Goal: Task Accomplishment & Management: Use online tool/utility

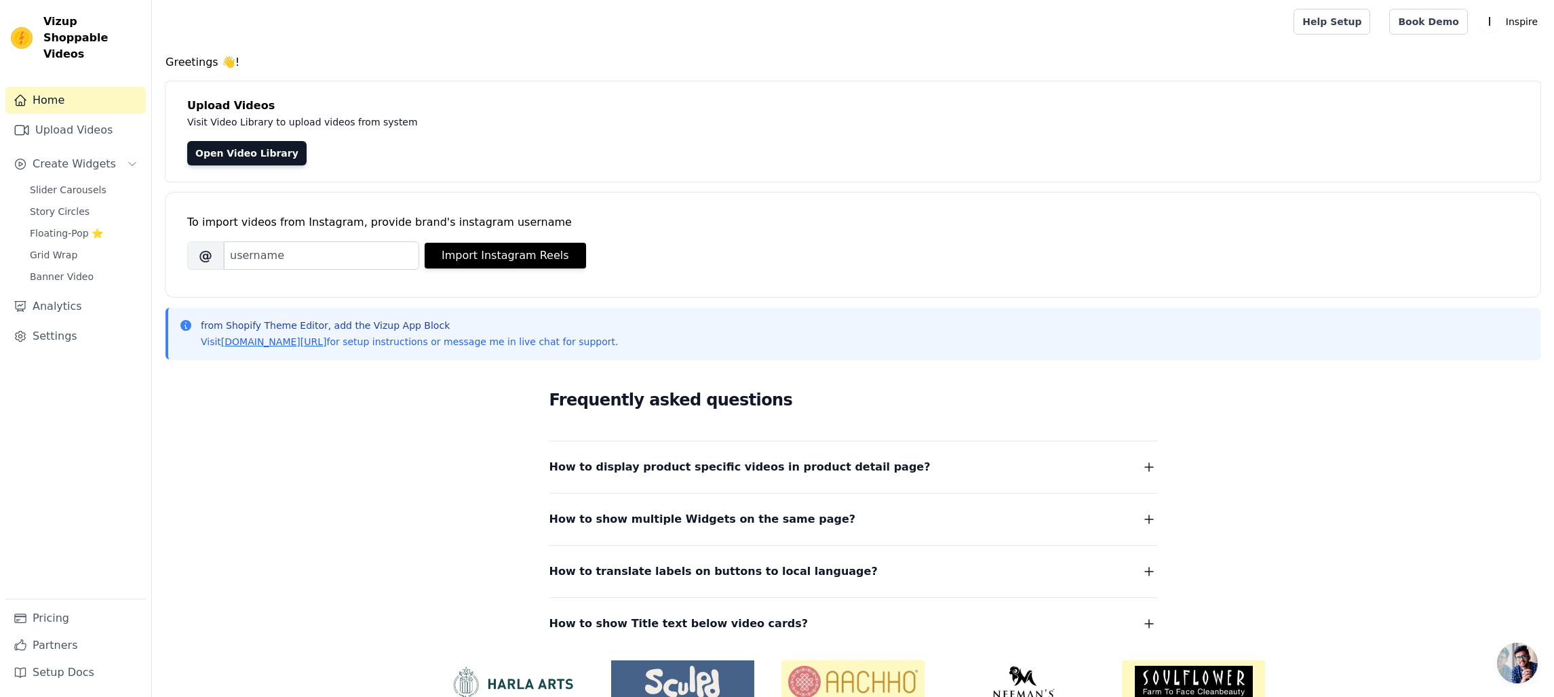
click at [1034, 129] on div "Upload Videos Visit Video Library to upload videos from system Open Video Libra…" at bounding box center [853, 131] width 1375 height 100
click at [60, 227] on span "Floating-Pop ⭐" at bounding box center [66, 234] width 73 height 14
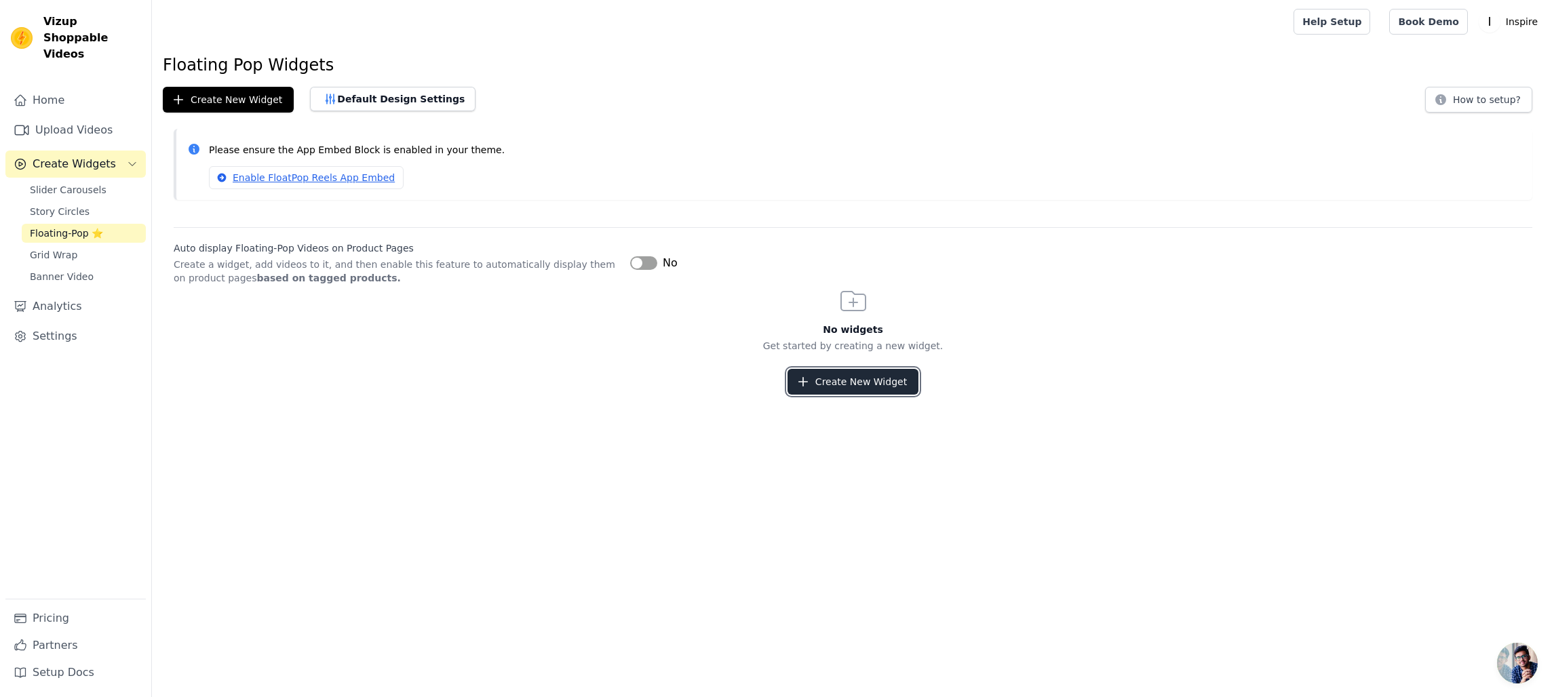
click at [838, 384] on button "Create New Widget" at bounding box center [852, 382] width 131 height 26
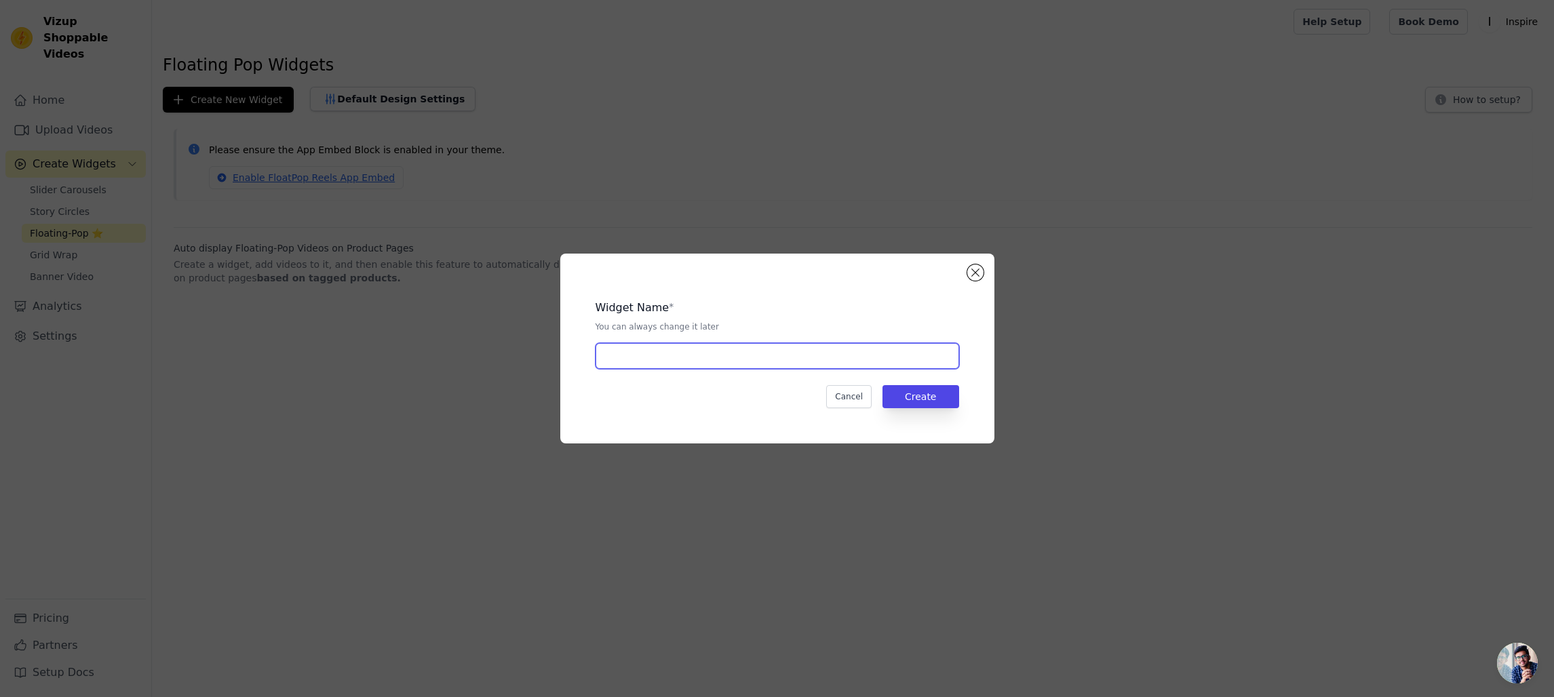
click at [669, 360] on input "text" at bounding box center [778, 356] width 364 height 26
type input "1"
click at [951, 395] on button "Create" at bounding box center [920, 396] width 77 height 23
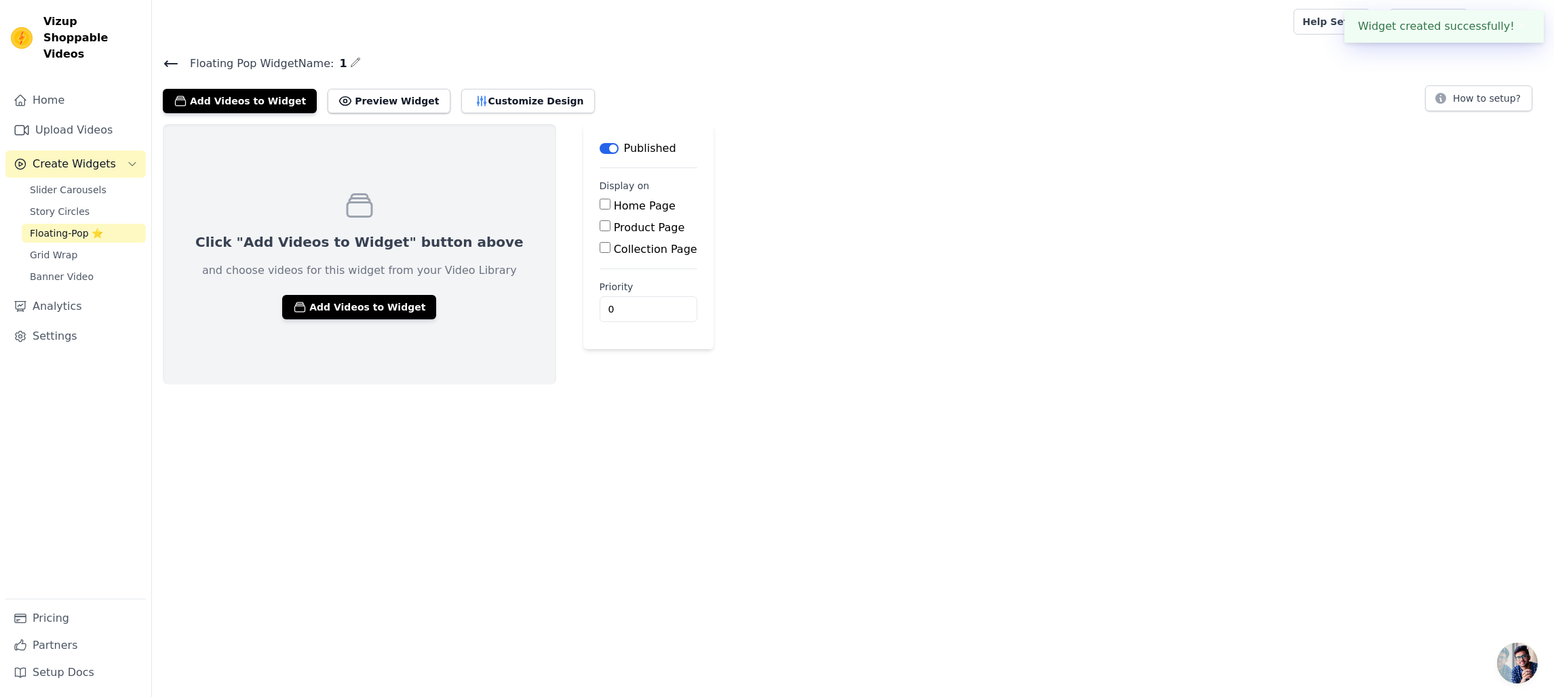
click at [319, 293] on div "Click "Add Videos to Widget" button above and choose videos for this widget fro…" at bounding box center [359, 254] width 393 height 260
click at [319, 307] on button "Add Videos to Widget" at bounding box center [359, 307] width 154 height 24
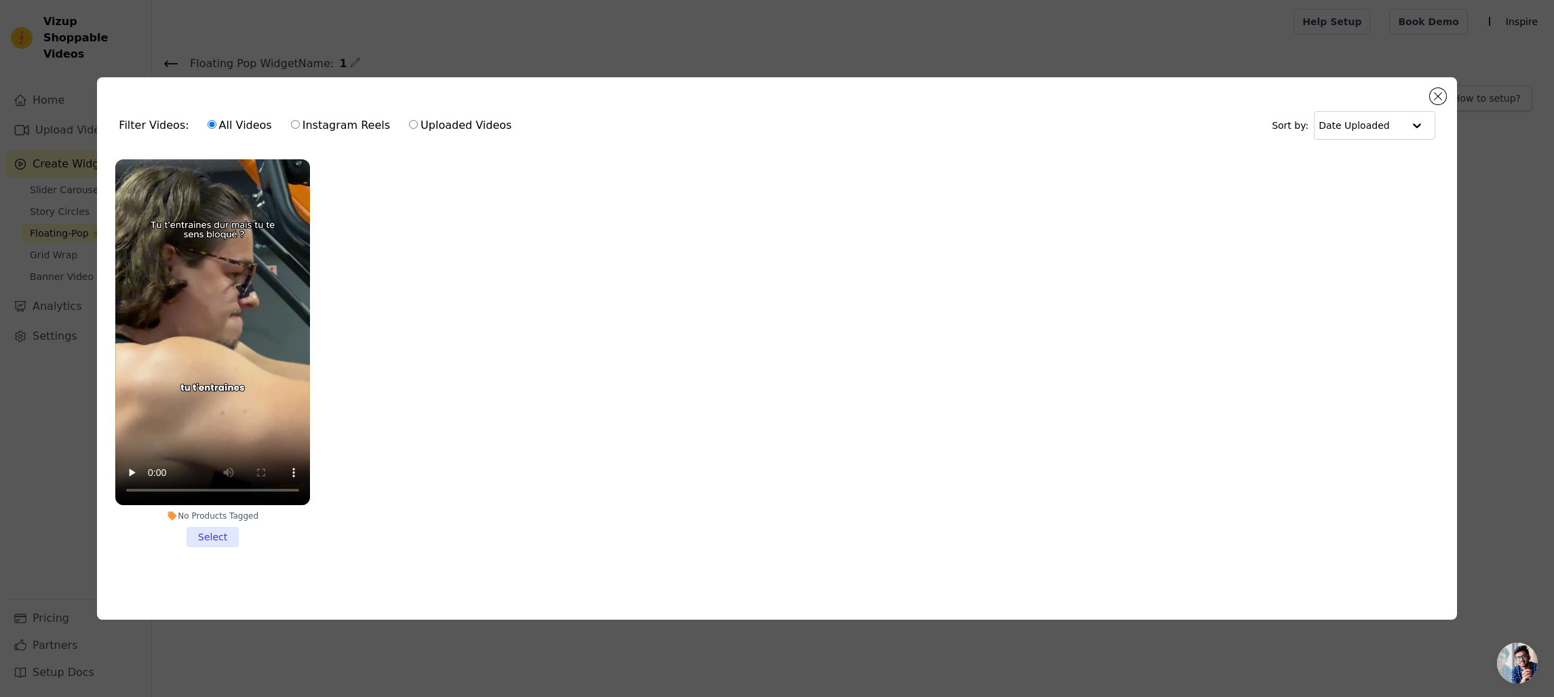
click at [220, 535] on li "No Products Tagged Select" at bounding box center [212, 353] width 195 height 388
click at [0, 0] on input "No Products Tagged Select" at bounding box center [0, 0] width 0 height 0
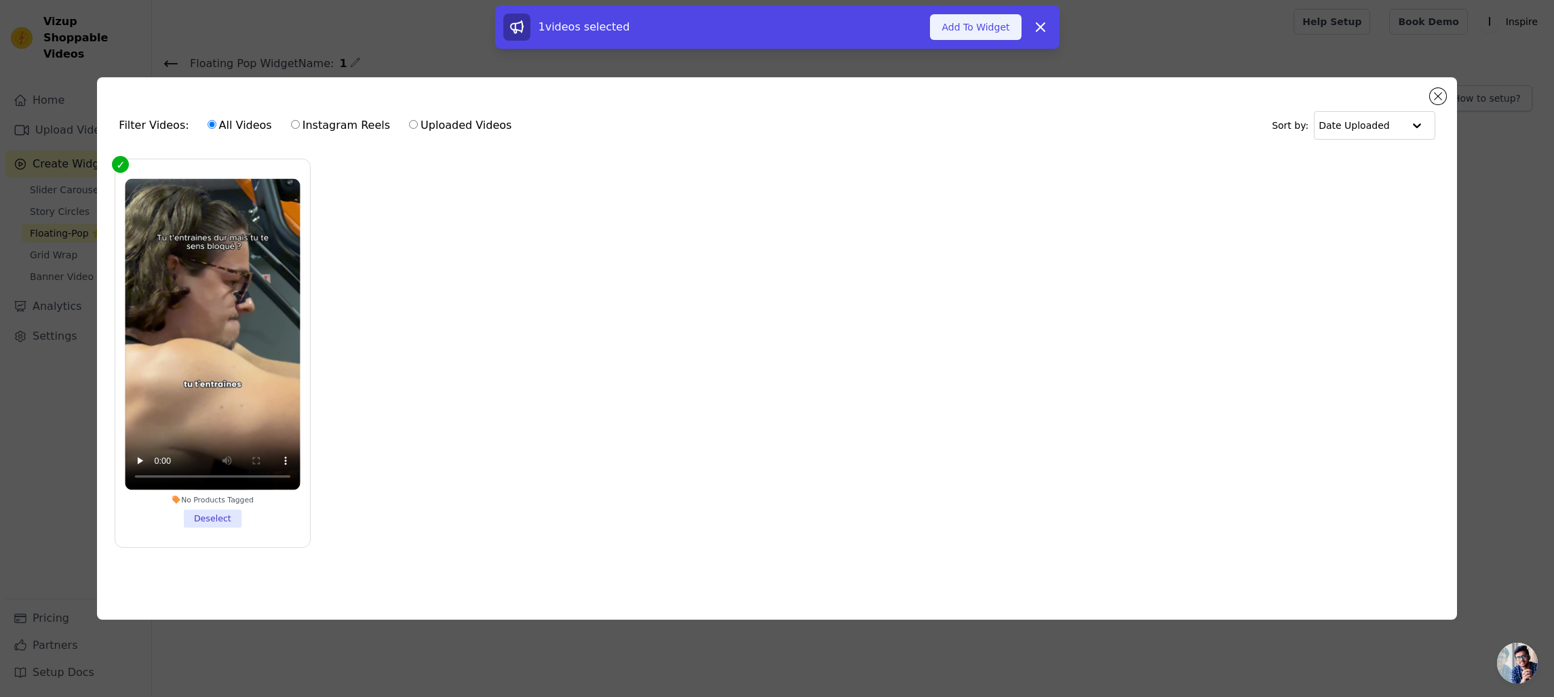
click at [954, 31] on button "Add To Widget" at bounding box center [975, 27] width 91 height 26
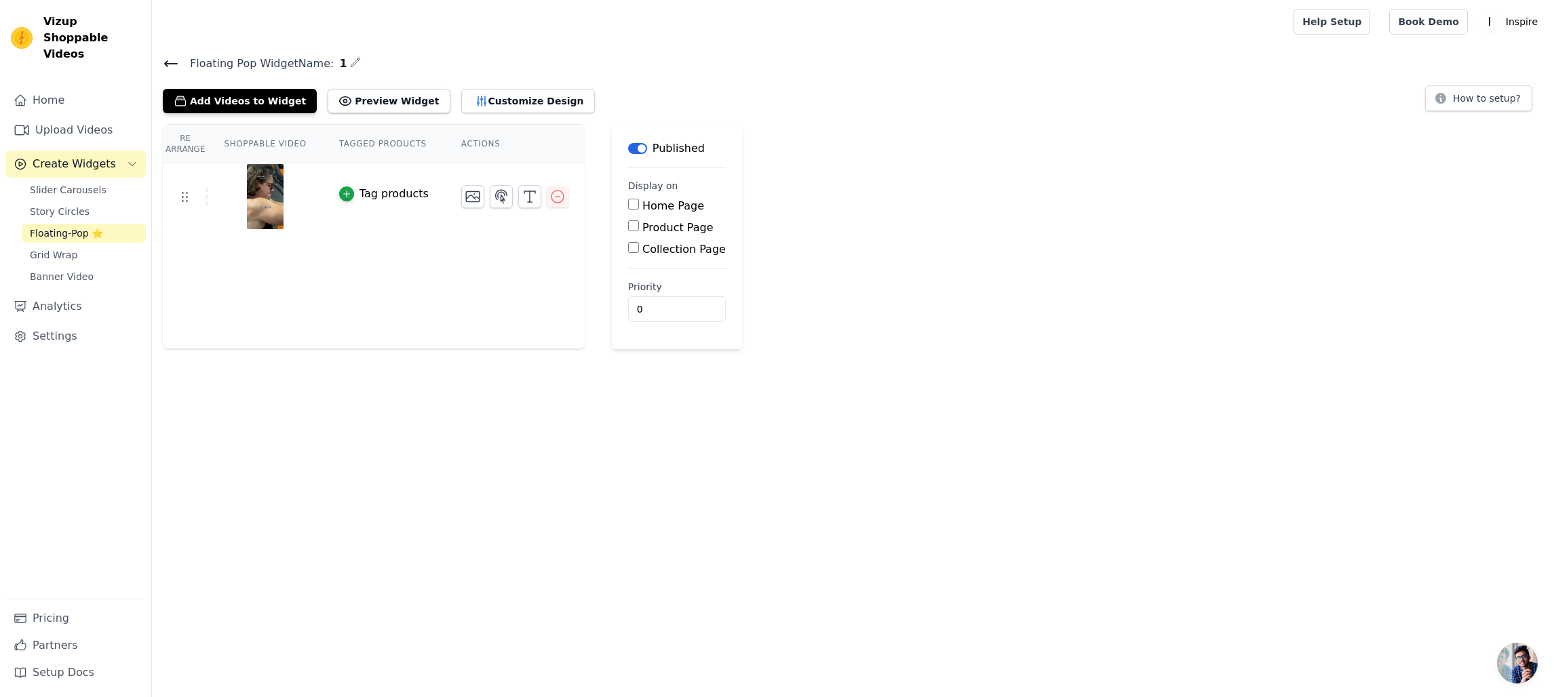
click at [629, 228] on input "Product Page" at bounding box center [633, 225] width 11 height 11
checkbox input "true"
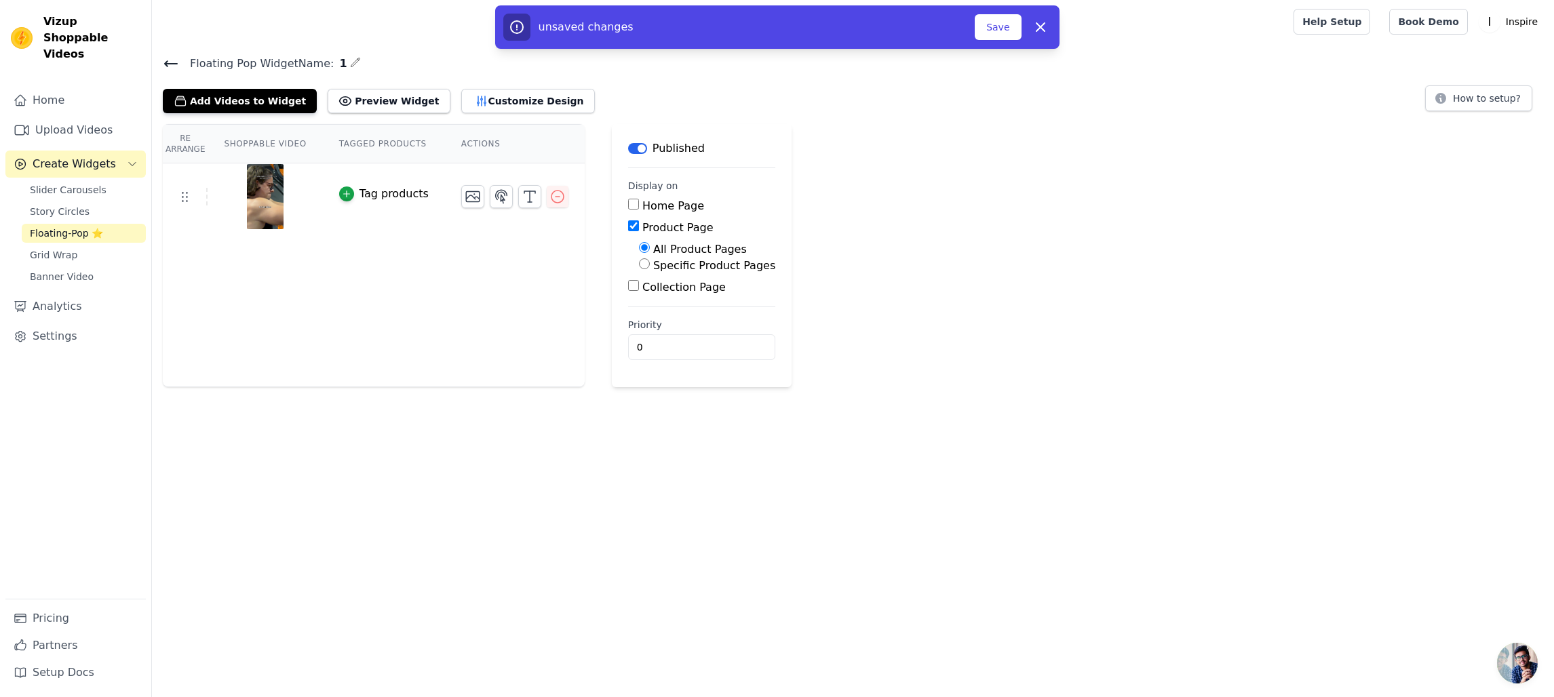
click at [639, 269] on input "Specific Product Pages" at bounding box center [644, 263] width 11 height 11
radio input "true"
click at [659, 290] on button "Select Products" at bounding box center [684, 296] width 91 height 23
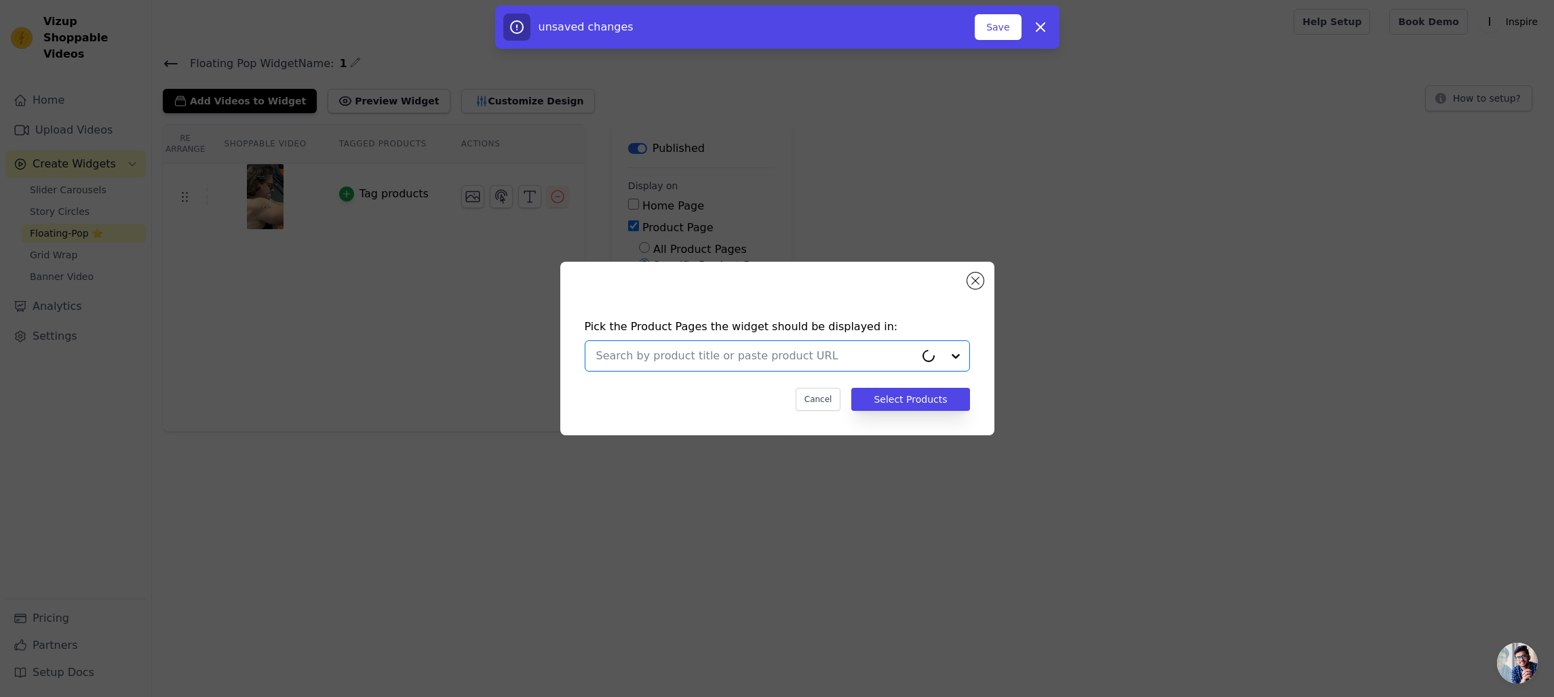
click at [744, 361] on input "text" at bounding box center [755, 356] width 319 height 16
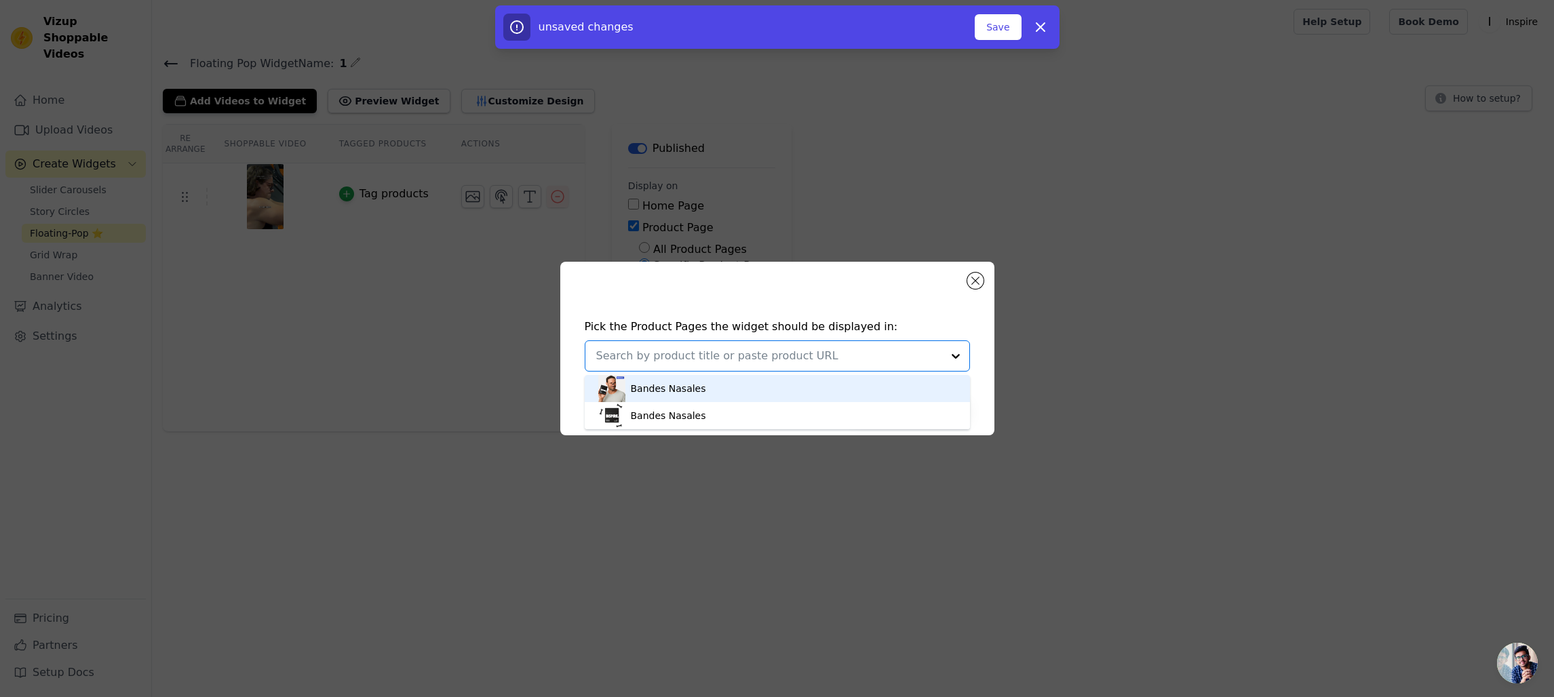
click at [648, 400] on div "Bandes Nasales" at bounding box center [777, 388] width 358 height 27
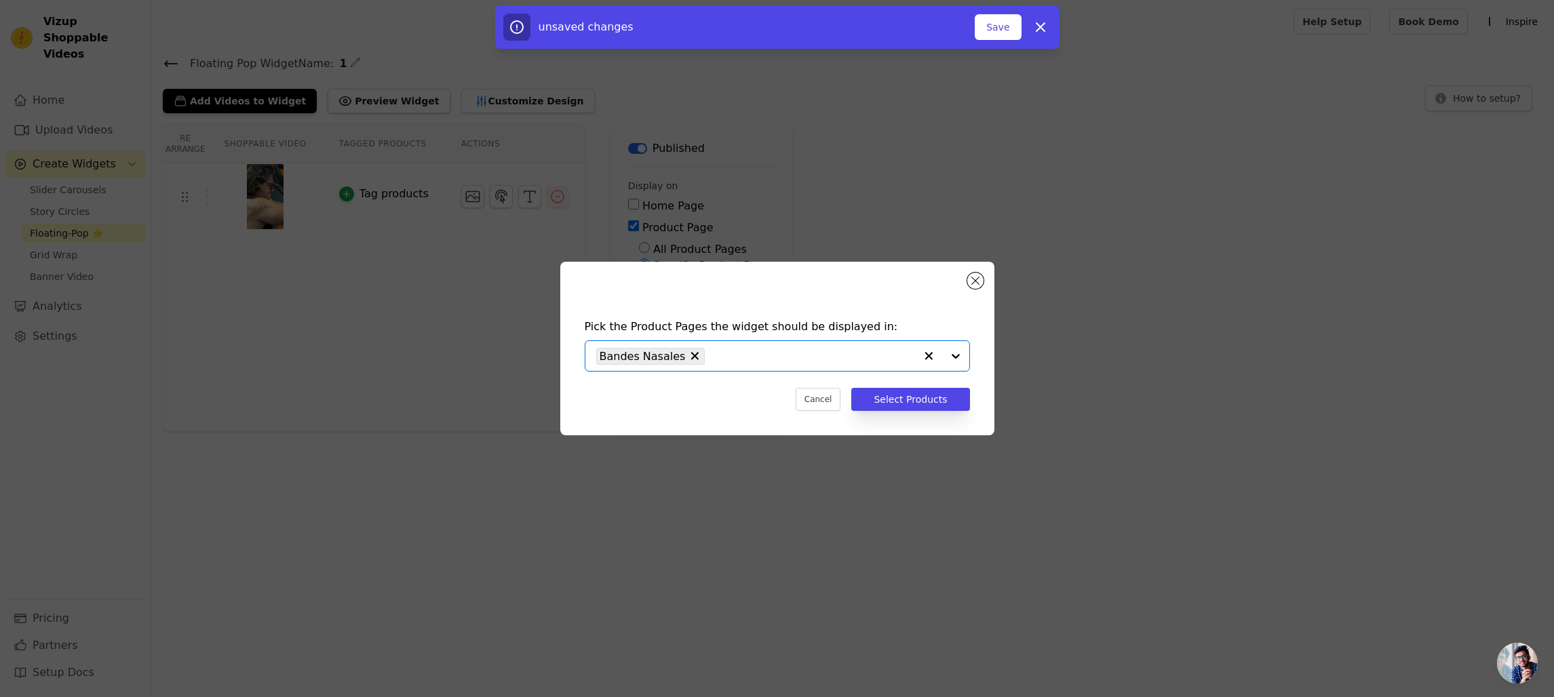
click at [866, 358] on input "text" at bounding box center [813, 356] width 203 height 16
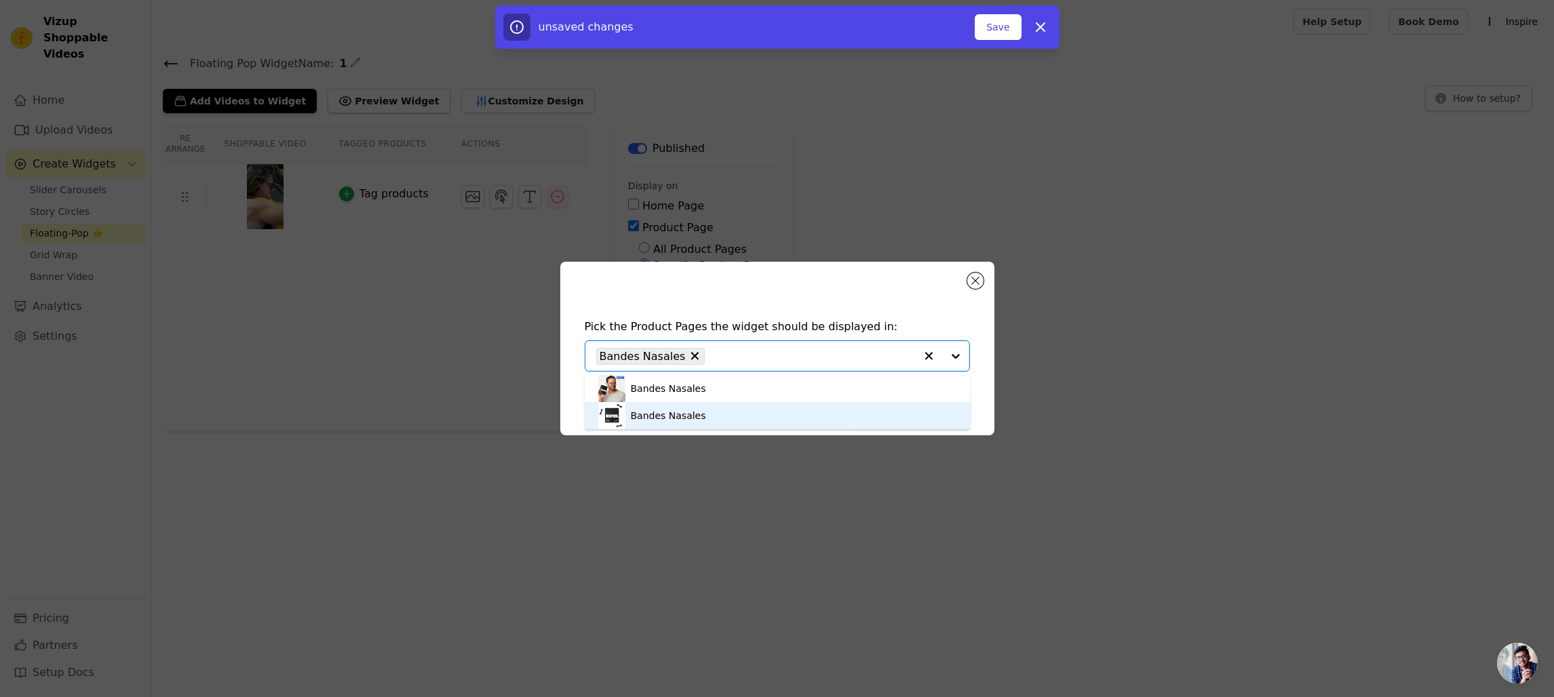
click at [657, 416] on div "Bandes Nasales" at bounding box center [668, 416] width 75 height 14
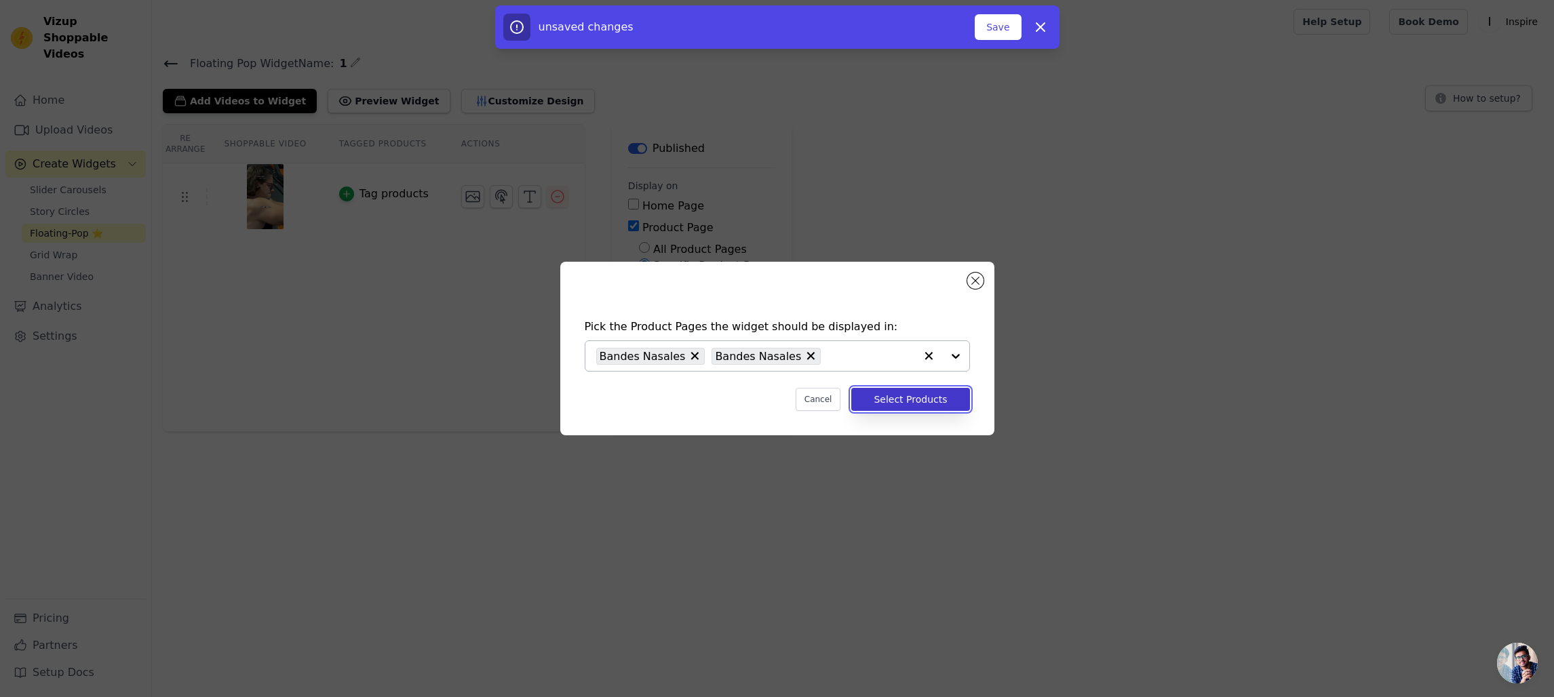
click at [900, 400] on button "Select Products" at bounding box center [910, 399] width 118 height 23
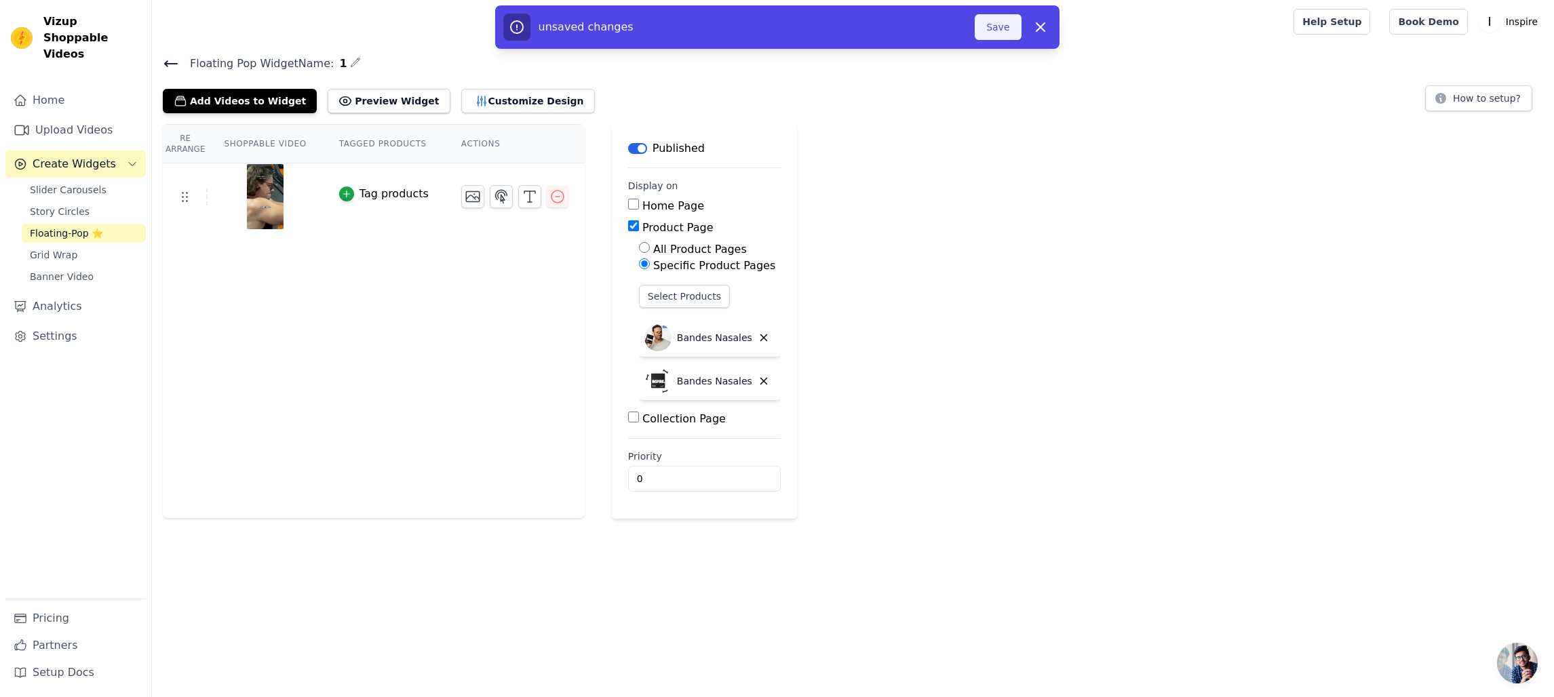
click at [1009, 31] on button "Save" at bounding box center [998, 27] width 46 height 26
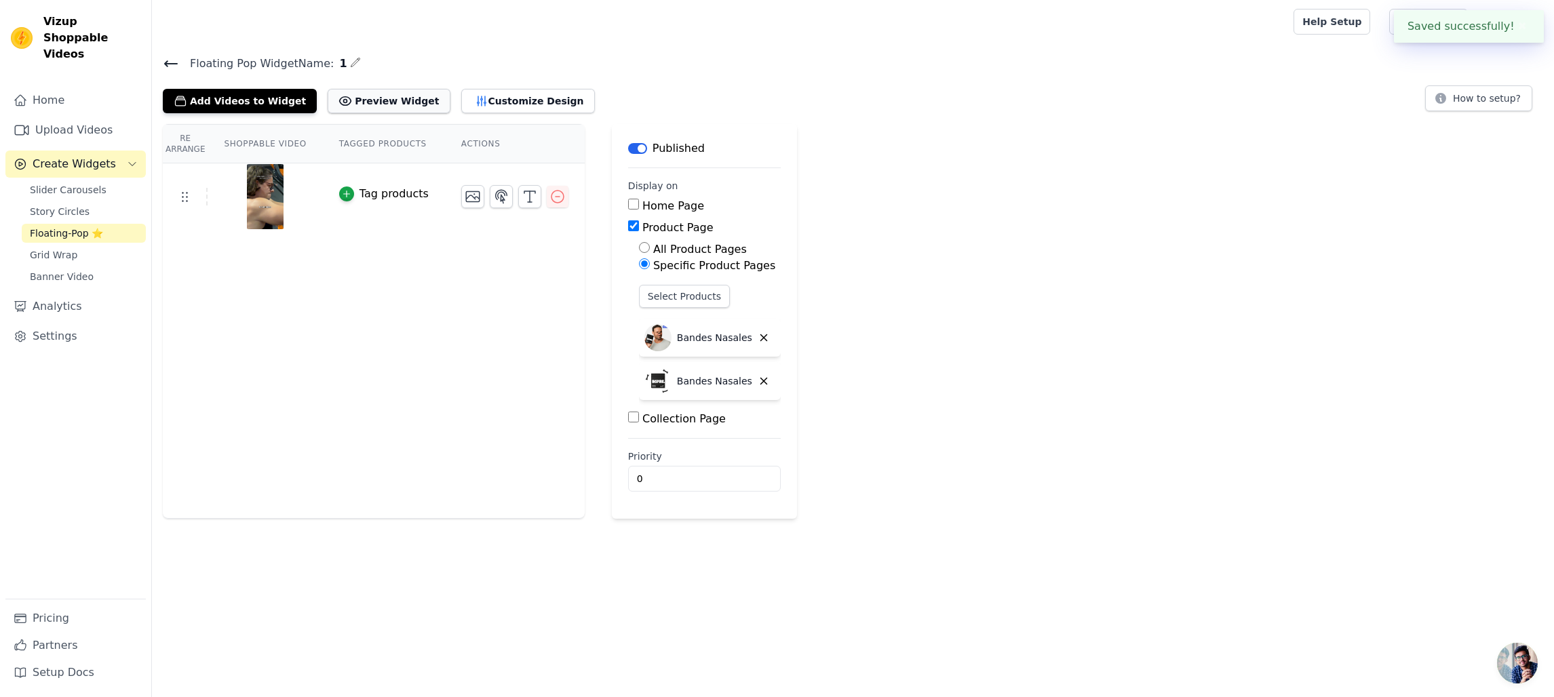
click at [381, 106] on button "Preview Widget" at bounding box center [389, 101] width 122 height 24
click at [264, 356] on div "Re Arrange Shoppable Video Tagged Products Actions Tag products" at bounding box center [374, 321] width 422 height 395
click at [169, 62] on icon at bounding box center [171, 63] width 12 height 5
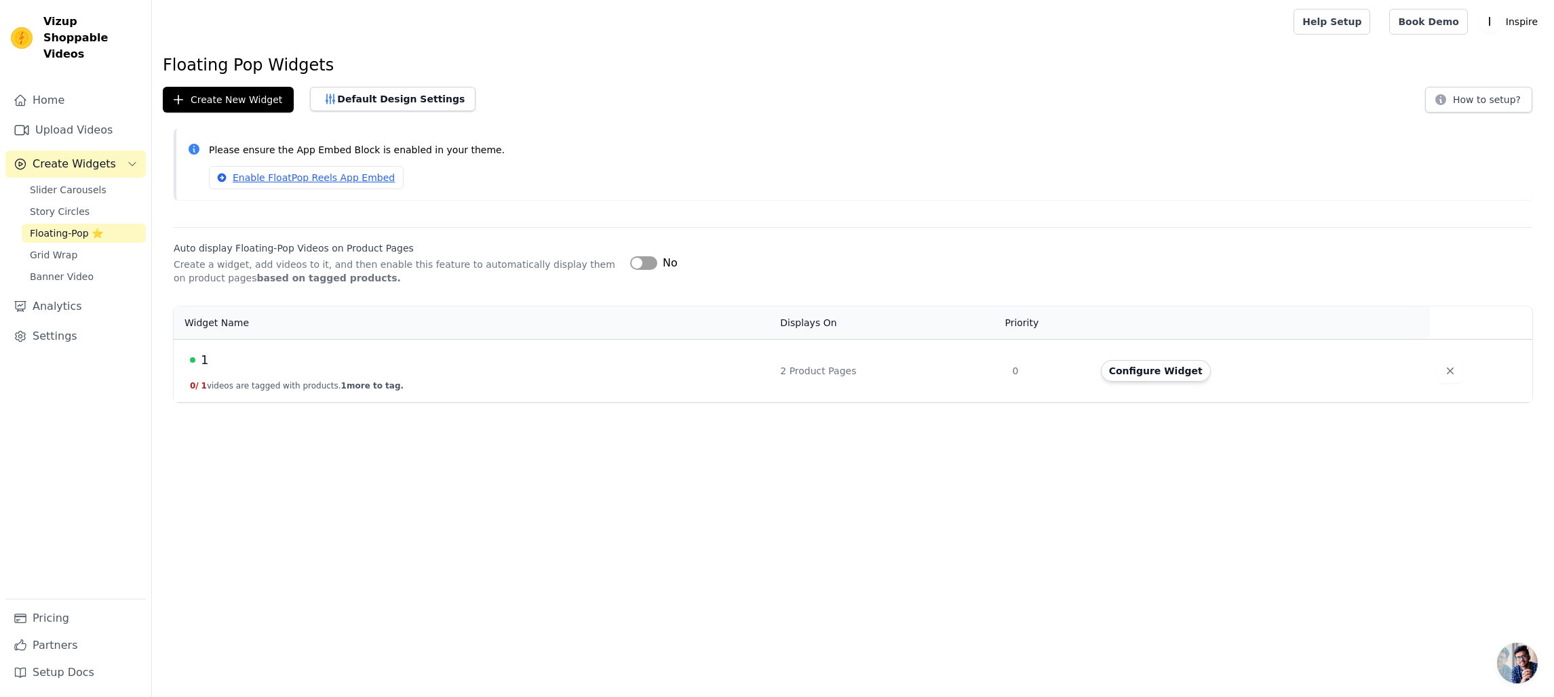
click at [658, 266] on div "No" at bounding box center [653, 263] width 47 height 16
click at [649, 265] on button "Label" at bounding box center [643, 263] width 27 height 14
click at [1163, 364] on button "Configure Widget" at bounding box center [1156, 371] width 110 height 22
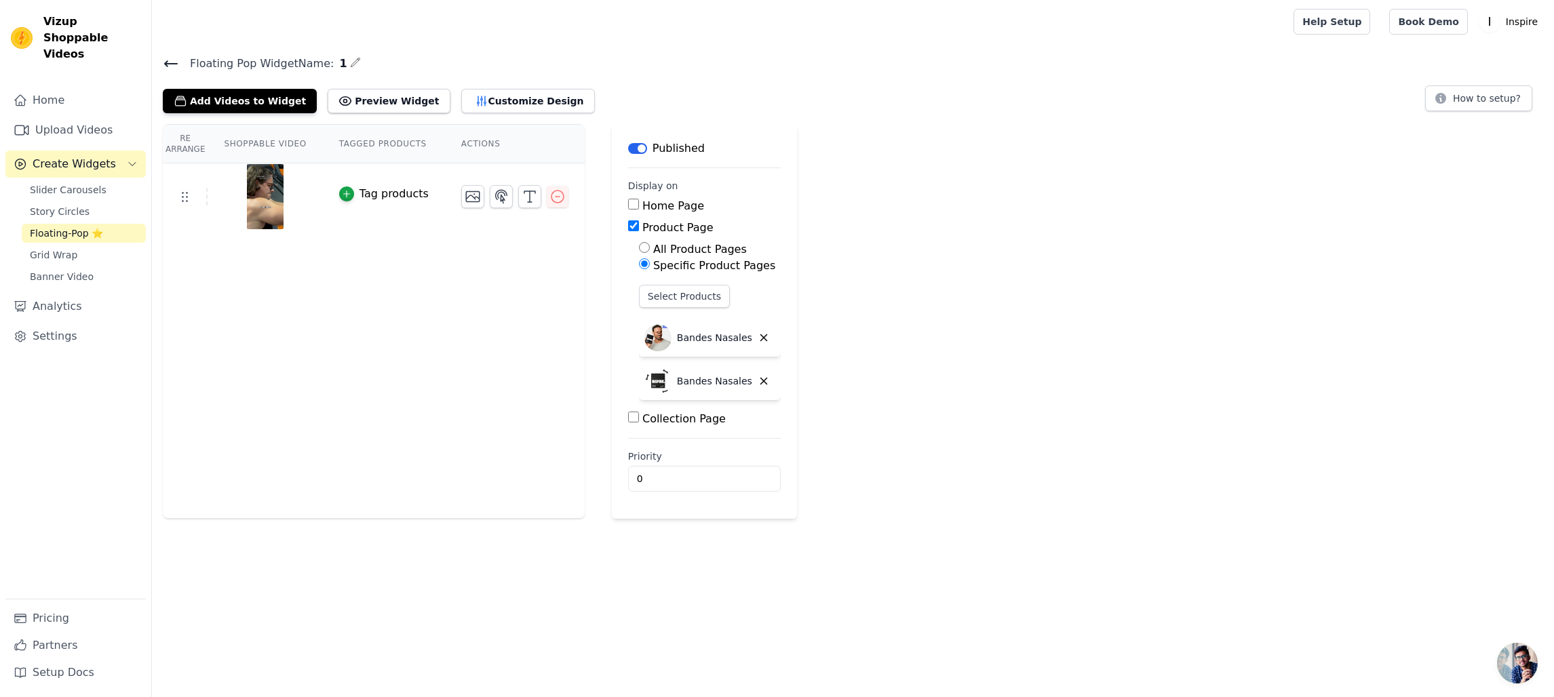
click at [691, 250] on label "All Product Pages" at bounding box center [700, 249] width 94 height 13
click at [650, 250] on input "All Product Pages" at bounding box center [644, 247] width 11 height 11
radio input "true"
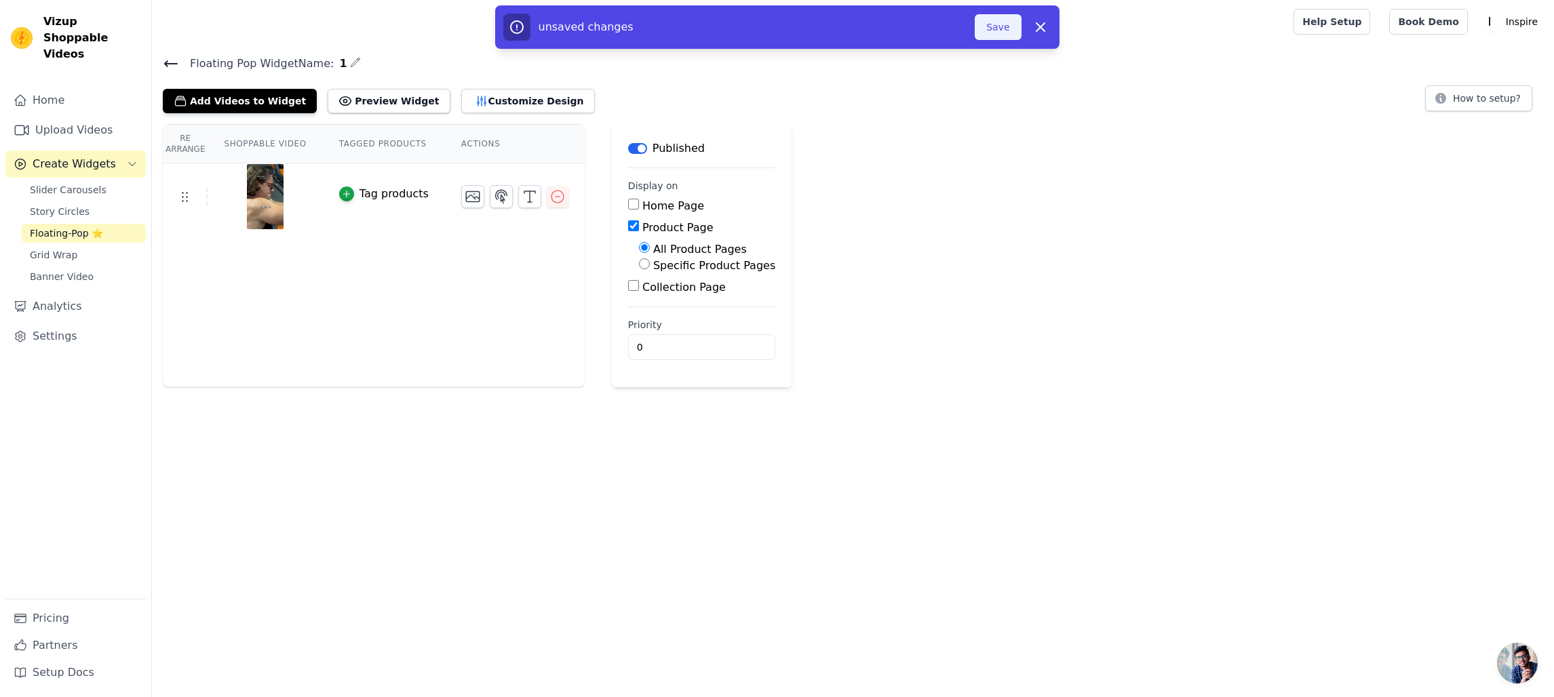
click at [1005, 26] on button "Save" at bounding box center [998, 27] width 46 height 26
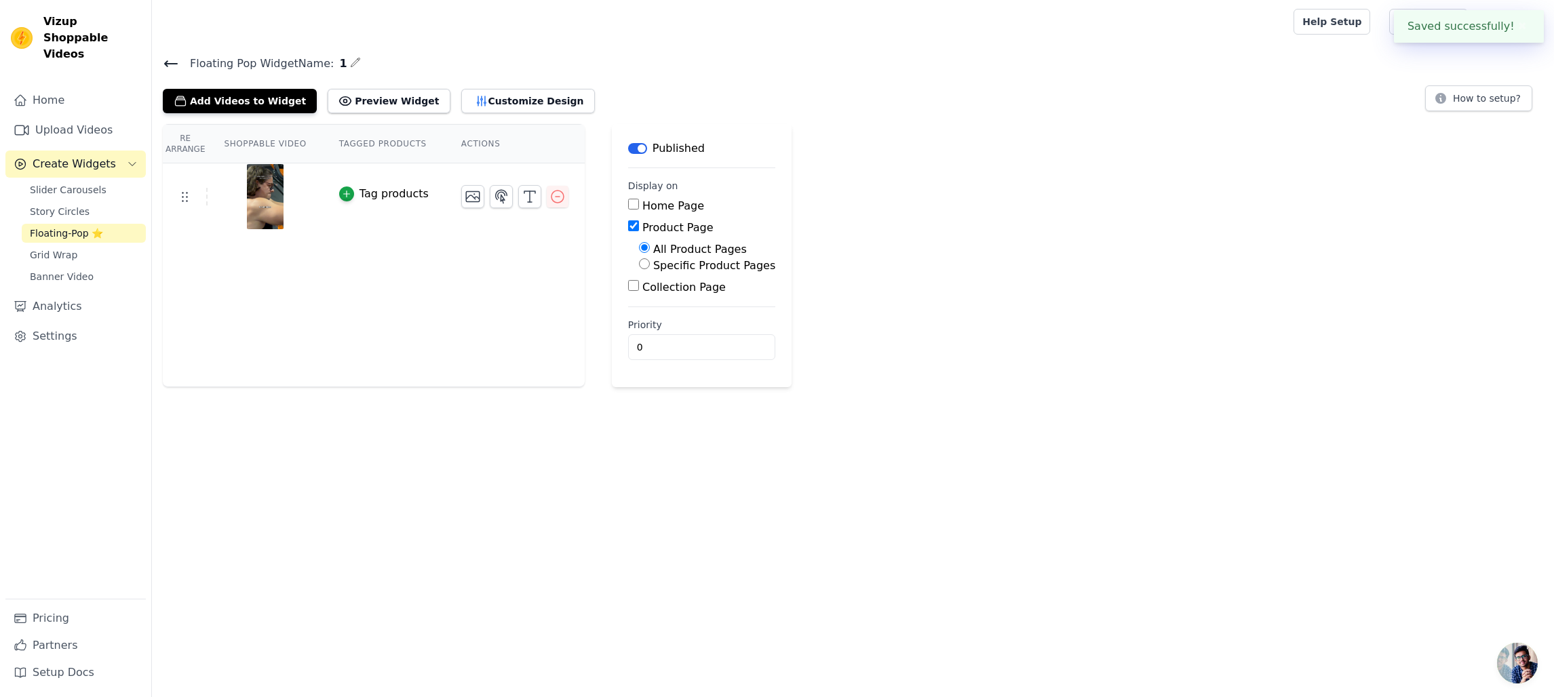
click at [1005, 25] on div at bounding box center [720, 21] width 1114 height 43
click at [696, 348] on input "0" at bounding box center [701, 347] width 147 height 26
click at [728, 347] on input "0" at bounding box center [701, 347] width 147 height 26
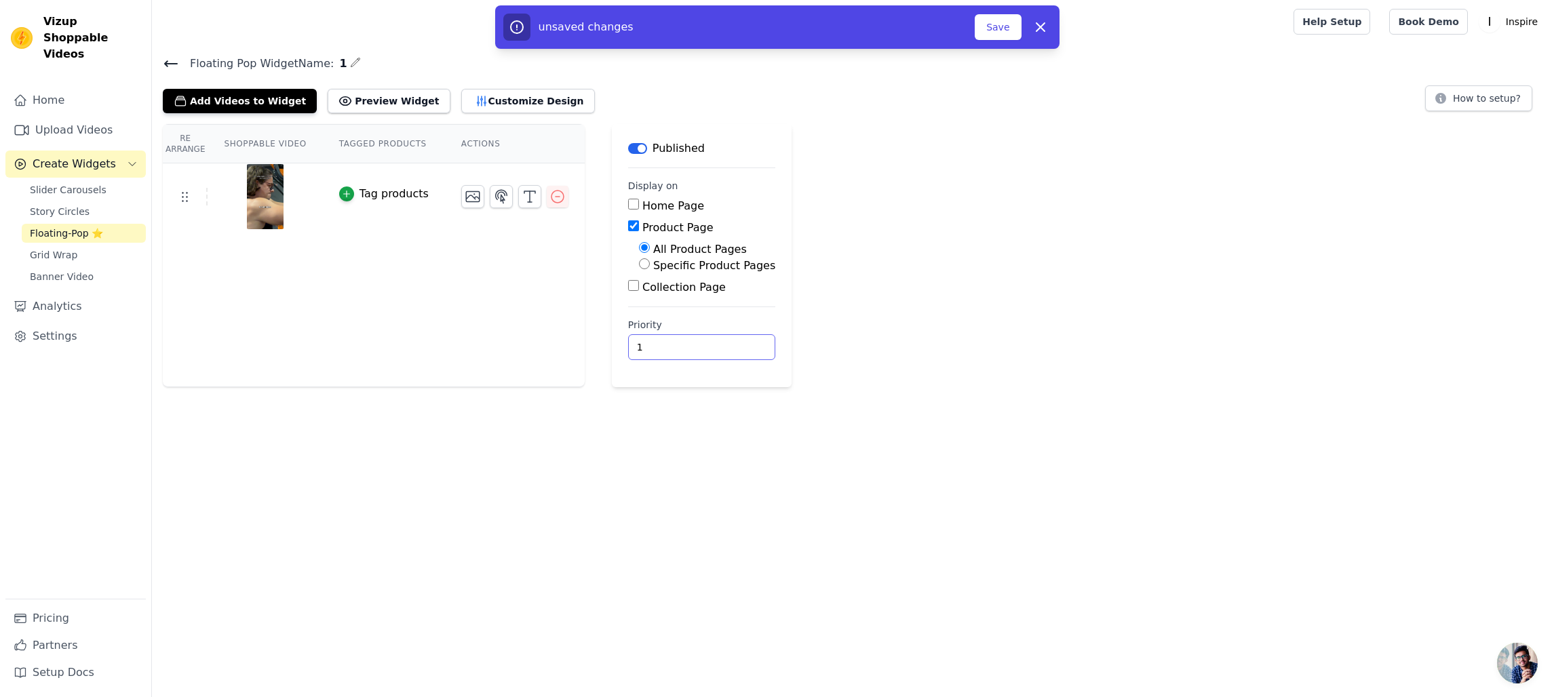
type input "1"
click at [729, 344] on input "1" at bounding box center [701, 347] width 147 height 26
click at [987, 27] on button "Save" at bounding box center [998, 27] width 46 height 26
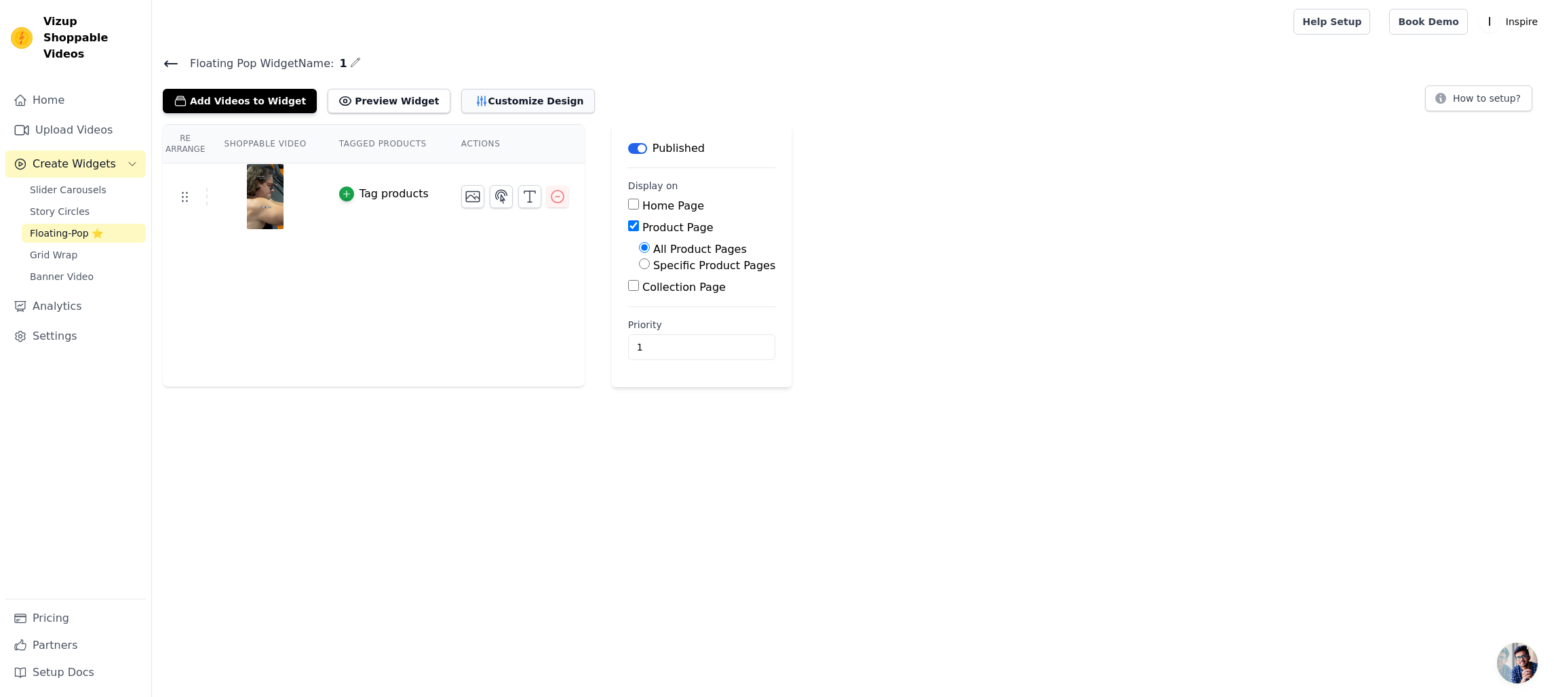
click at [478, 96] on button "Customize Design" at bounding box center [528, 101] width 134 height 24
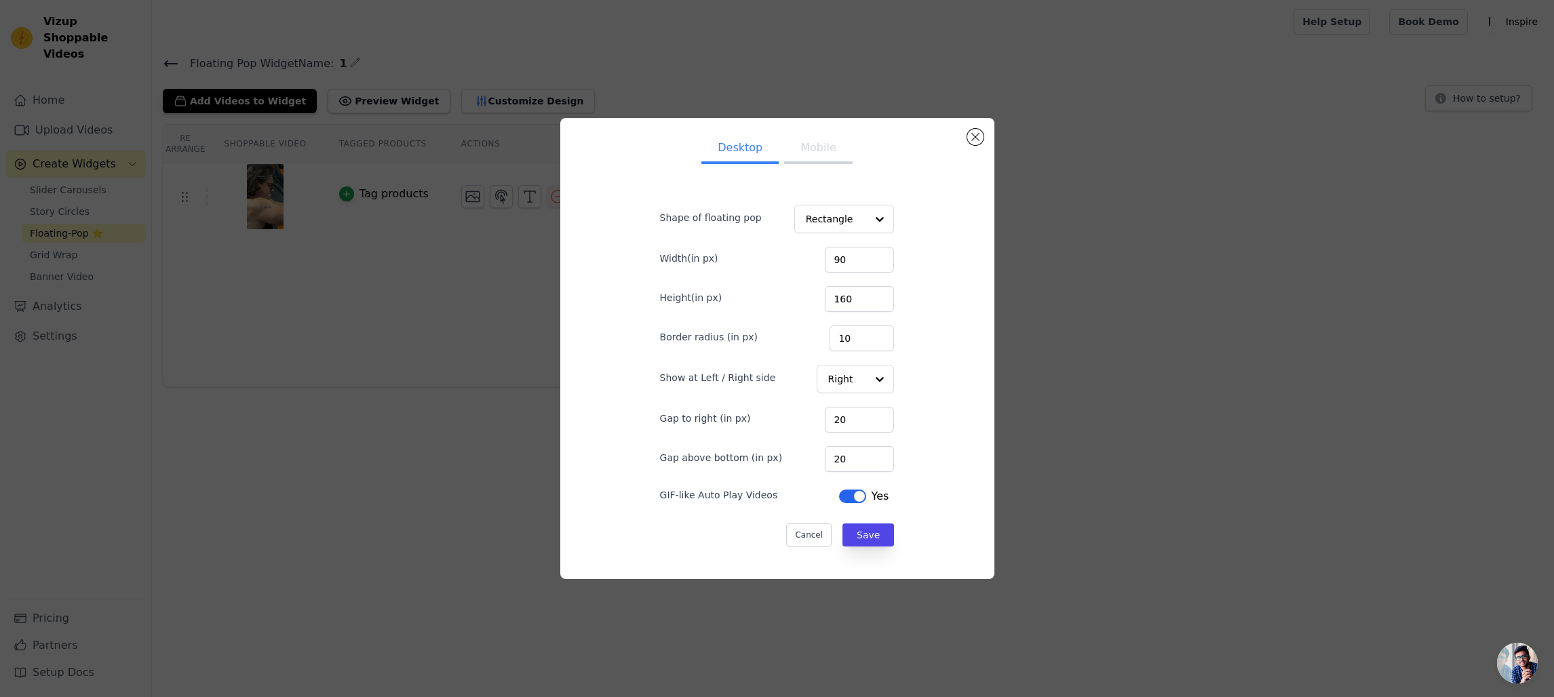
click at [796, 144] on button "Mobile" at bounding box center [818, 149] width 68 height 30
click at [732, 159] on button "Desktop" at bounding box center [739, 149] width 77 height 30
click at [788, 165] on ul "Desktop Mobile" at bounding box center [777, 149] width 278 height 41
click at [741, 165] on ul "Desktop Mobile" at bounding box center [777, 149] width 278 height 41
click at [978, 145] on div "Desktop Mobile Shape of floating pop Rectangle Width(in px) 90 Height(in px) 16…" at bounding box center [777, 349] width 412 height 440
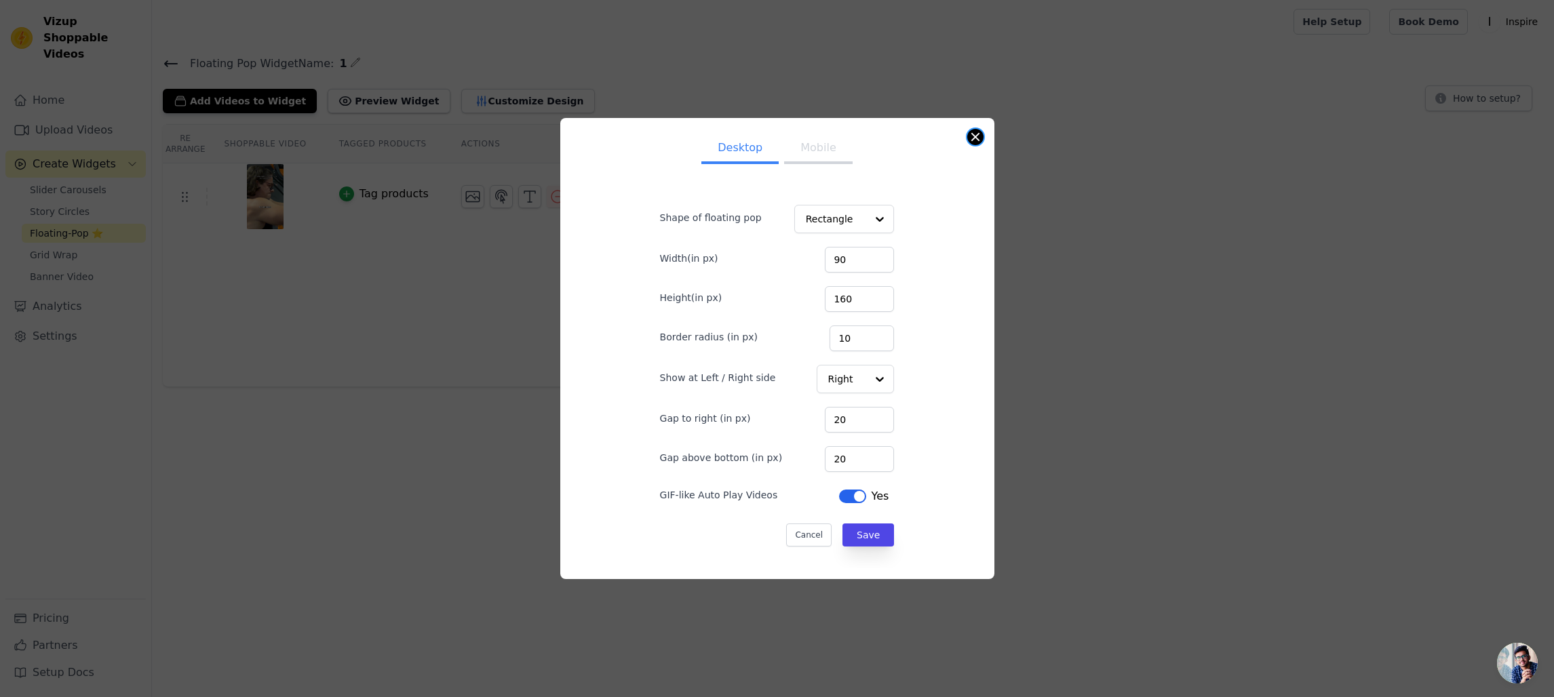
click at [976, 143] on button "Close modal" at bounding box center [975, 137] width 16 height 16
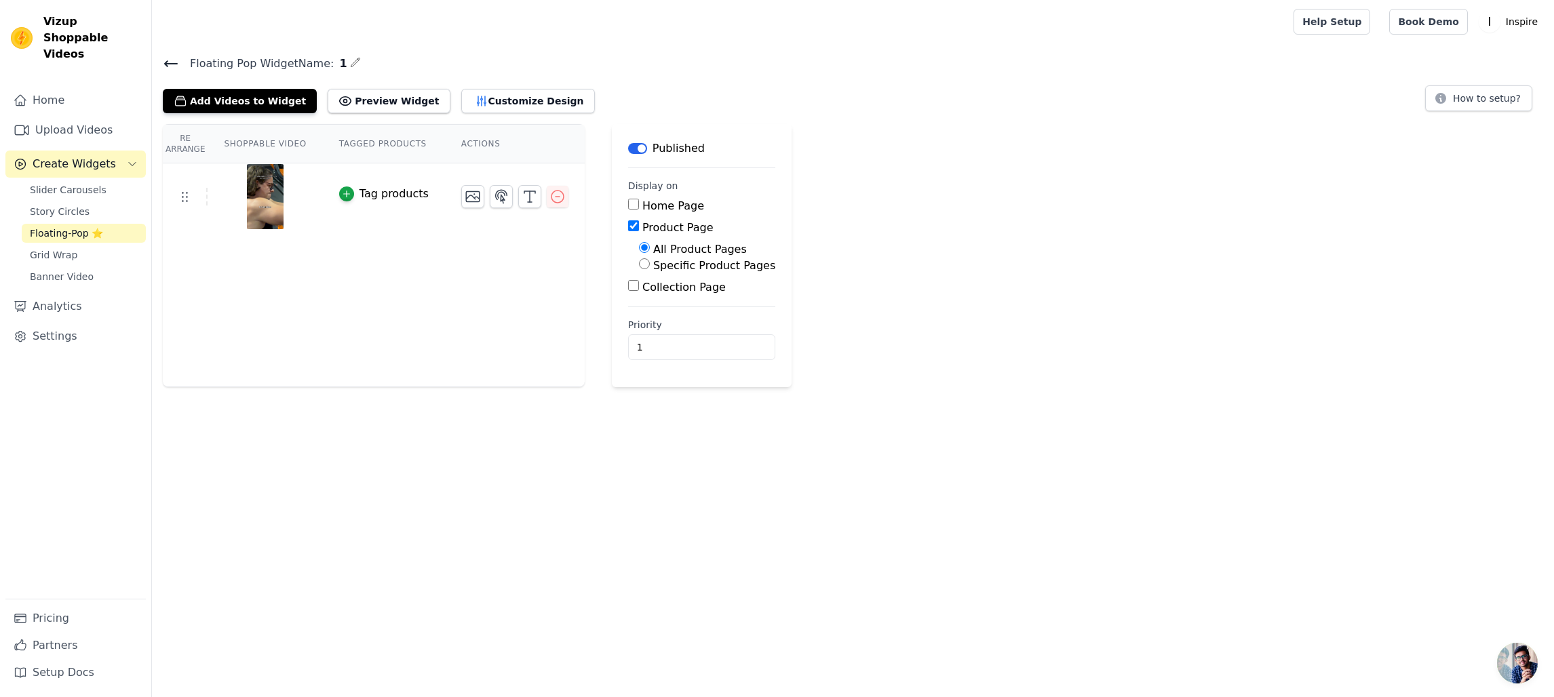
click at [168, 67] on icon at bounding box center [171, 64] width 16 height 16
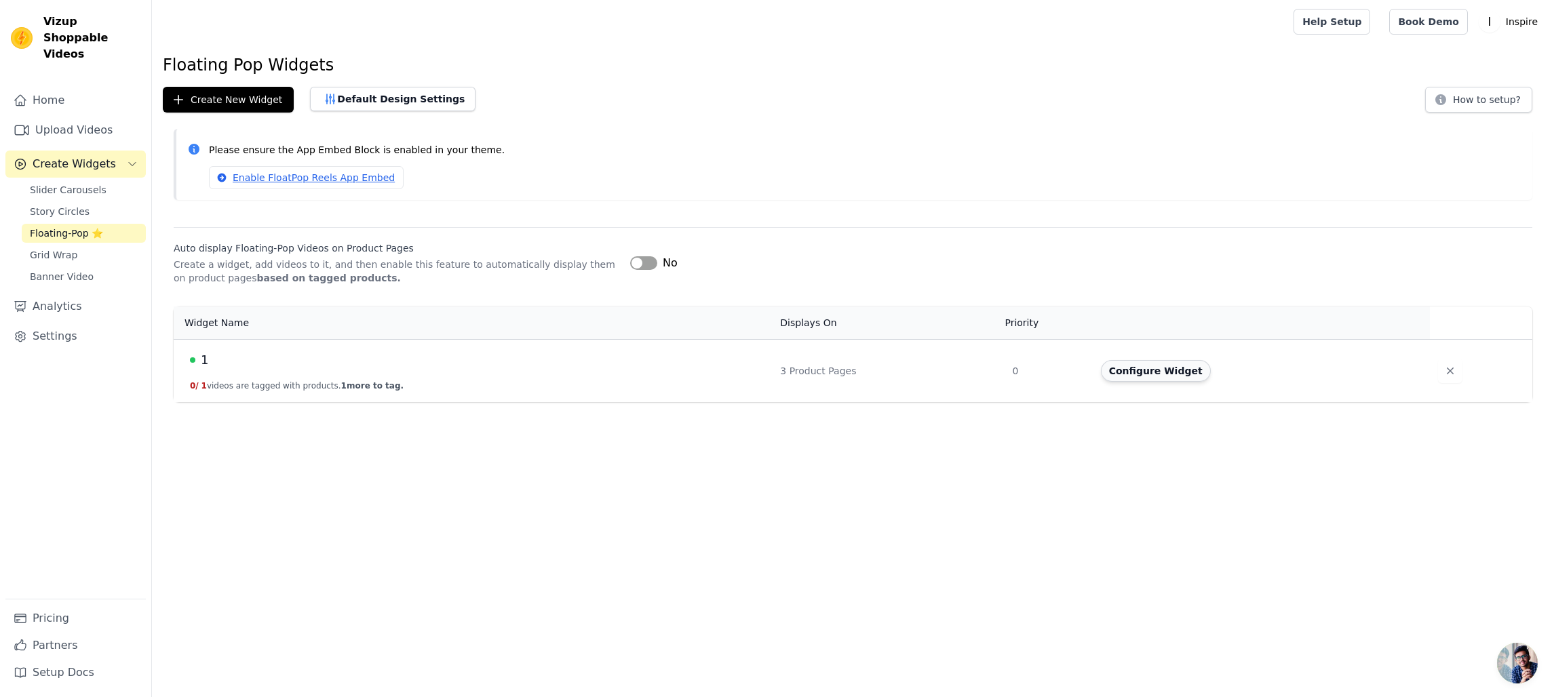
click at [1150, 374] on button "Configure Widget" at bounding box center [1156, 371] width 110 height 22
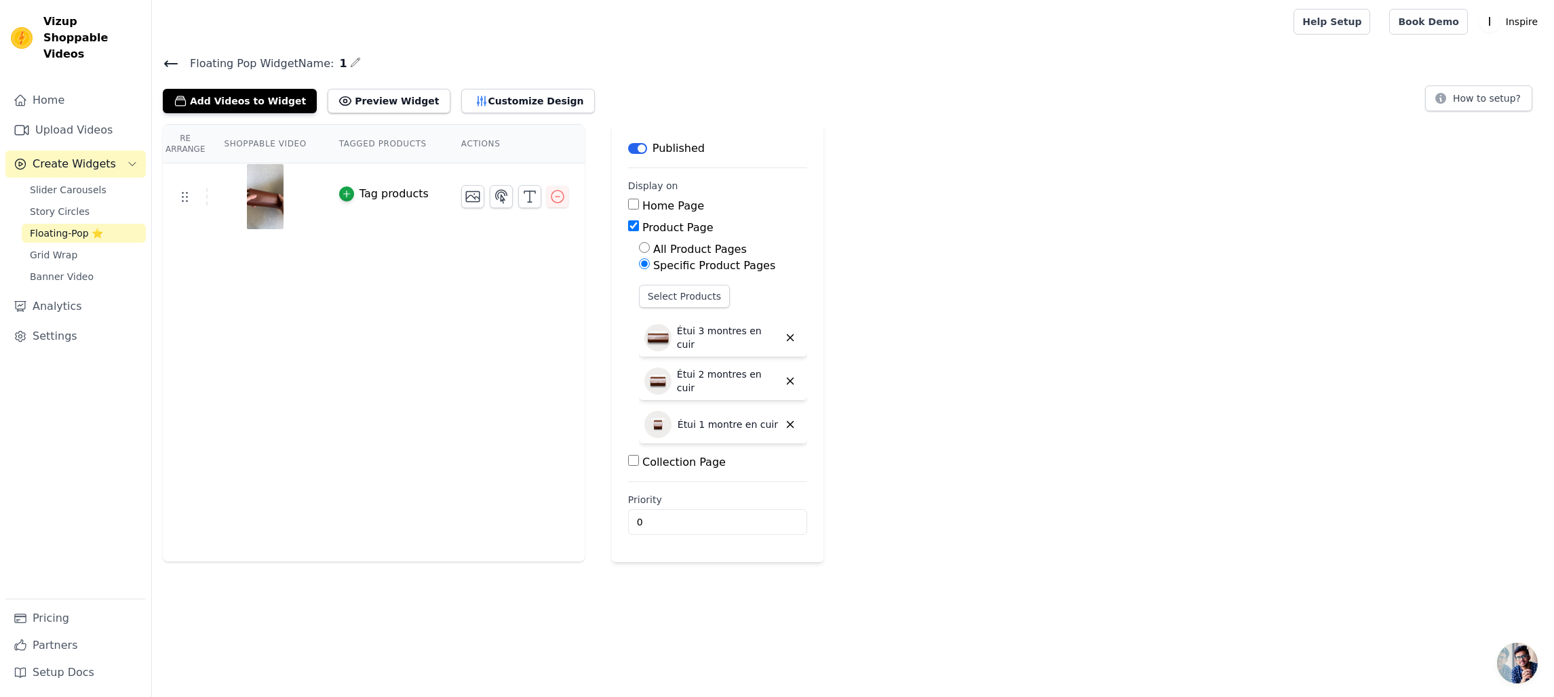
click at [1171, 238] on div "Re Arrange Shoppable Video Tagged Products Actions Tag products Save Videos In …" at bounding box center [853, 343] width 1402 height 438
